Goal: Information Seeking & Learning: Learn about a topic

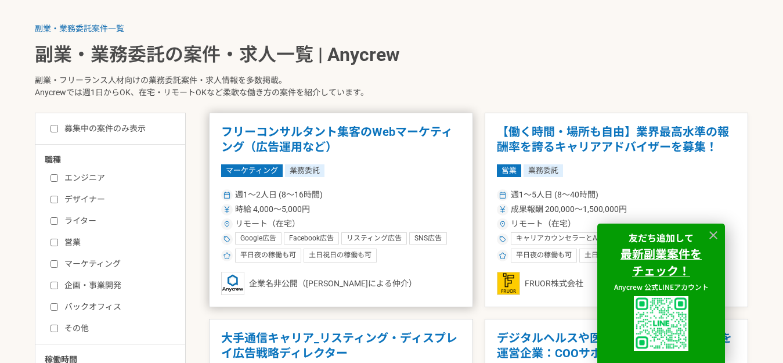
scroll to position [232, 0]
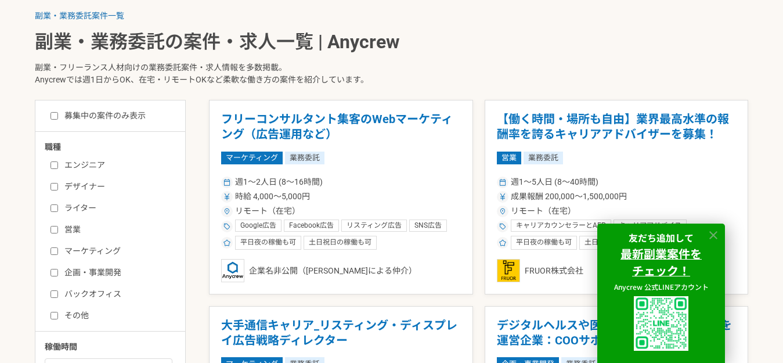
click at [711, 233] on icon at bounding box center [713, 235] width 13 height 13
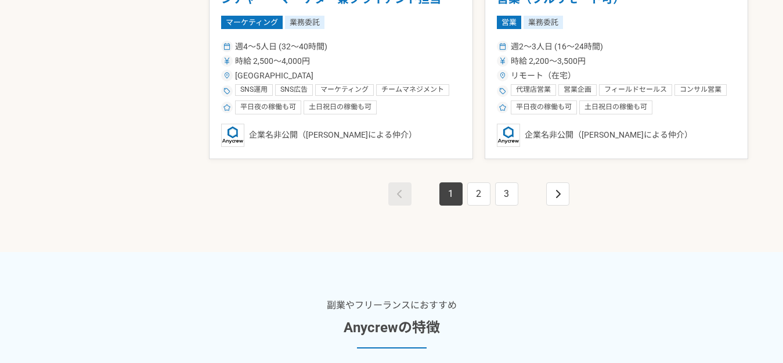
scroll to position [2265, 0]
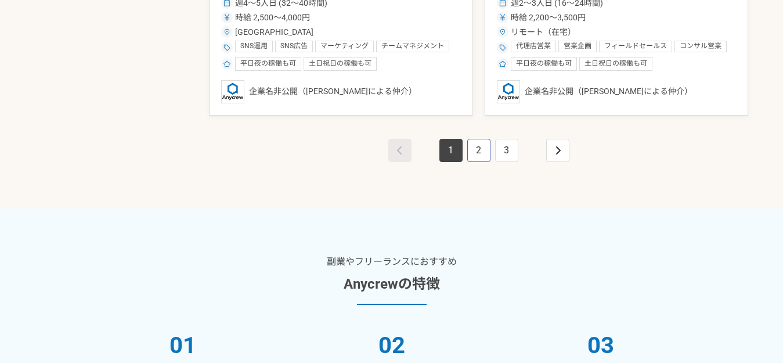
click at [482, 149] on link "2" at bounding box center [478, 150] width 23 height 23
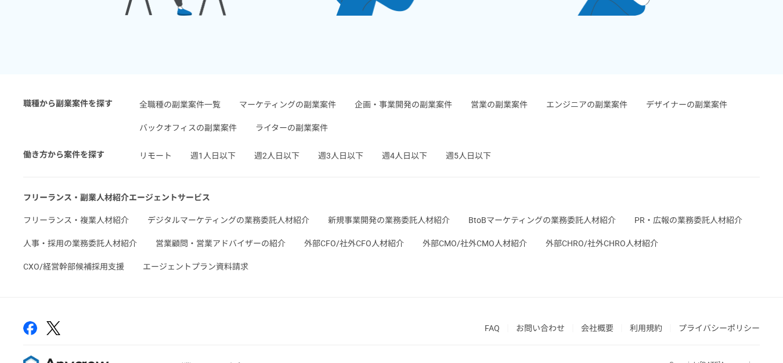
scroll to position [2787, 0]
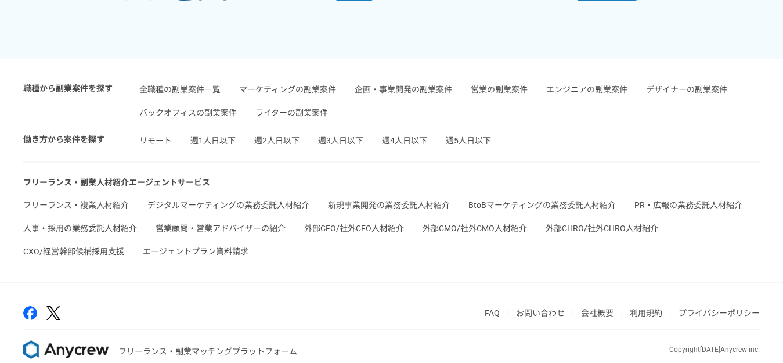
click at [354, 138] on link "週3人日以下" at bounding box center [340, 140] width 45 height 9
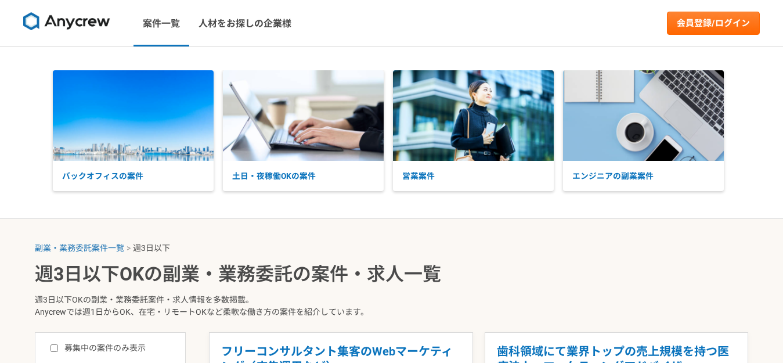
select select "3"
